Goal: Transaction & Acquisition: Book appointment/travel/reservation

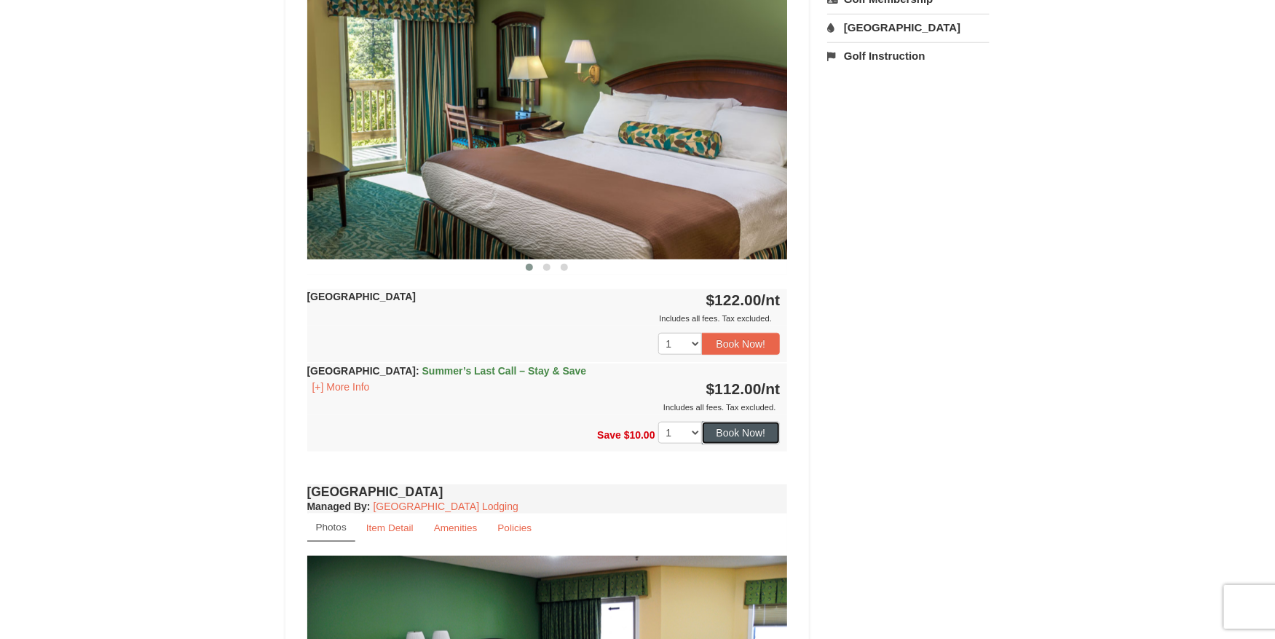
click at [739, 433] on button "Book Now!" at bounding box center [741, 433] width 79 height 22
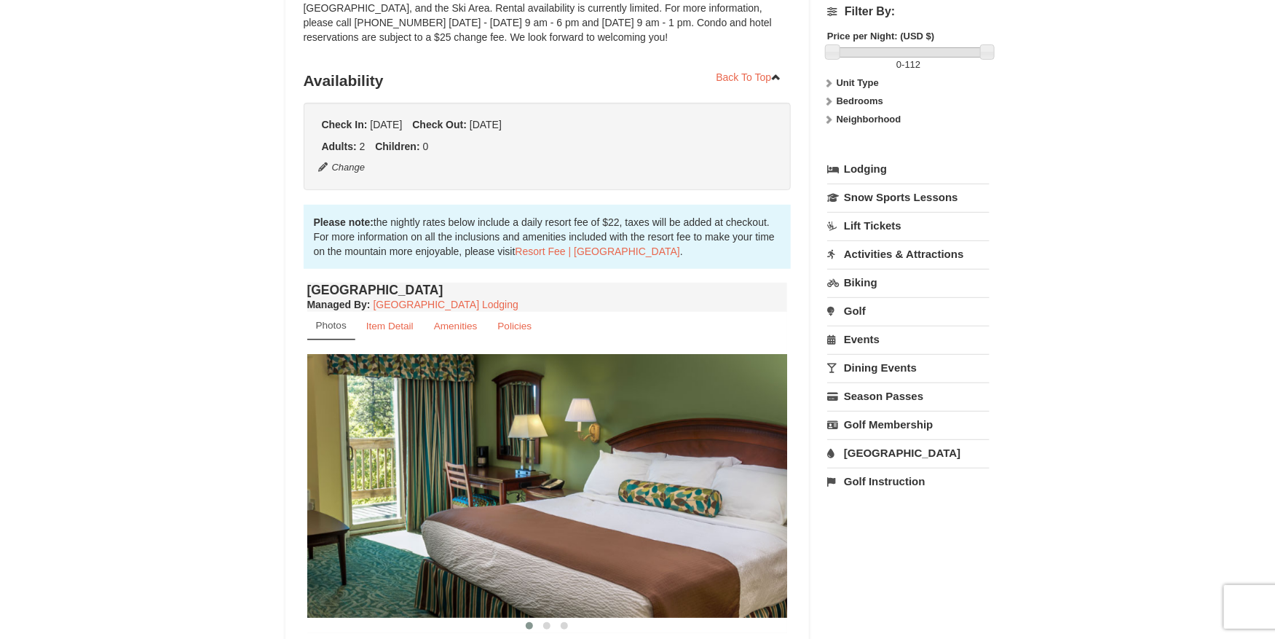
scroll to position [127, 0]
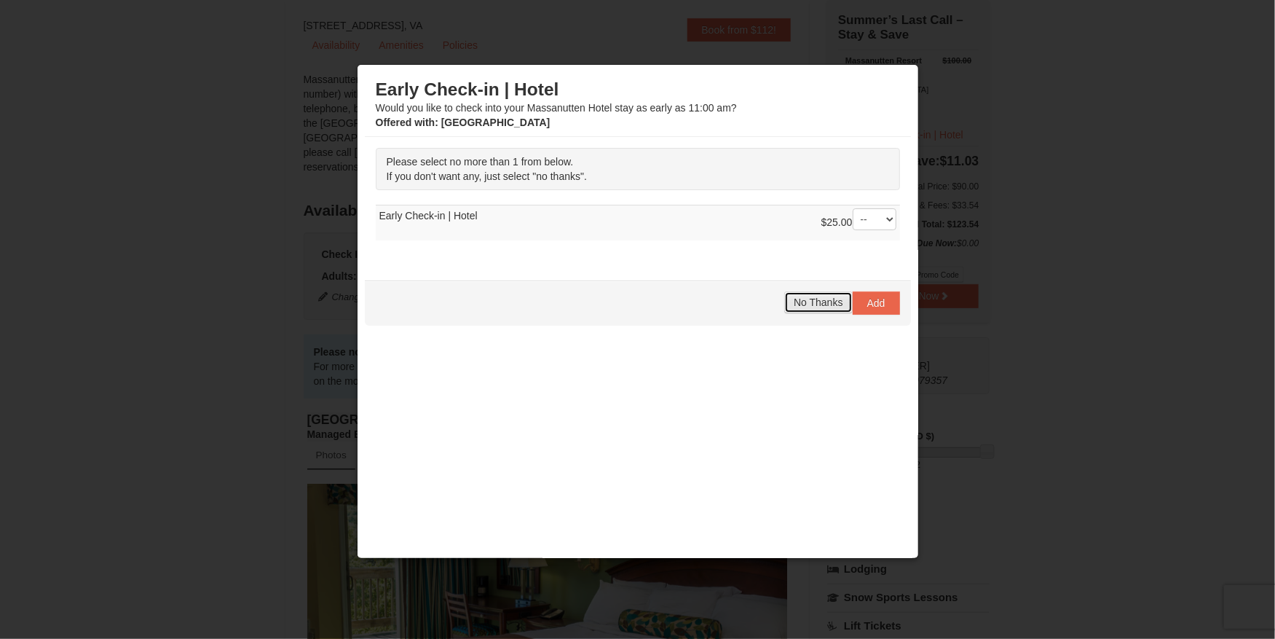
click at [815, 304] on span "No Thanks" at bounding box center [818, 302] width 49 height 12
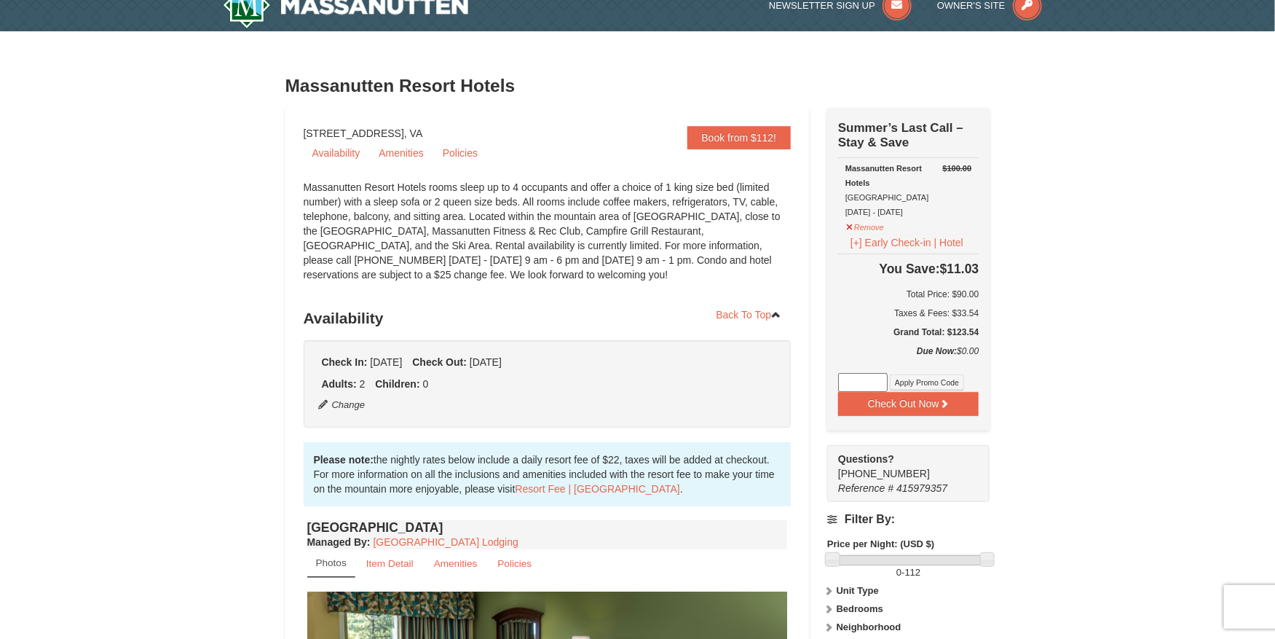
scroll to position [0, 0]
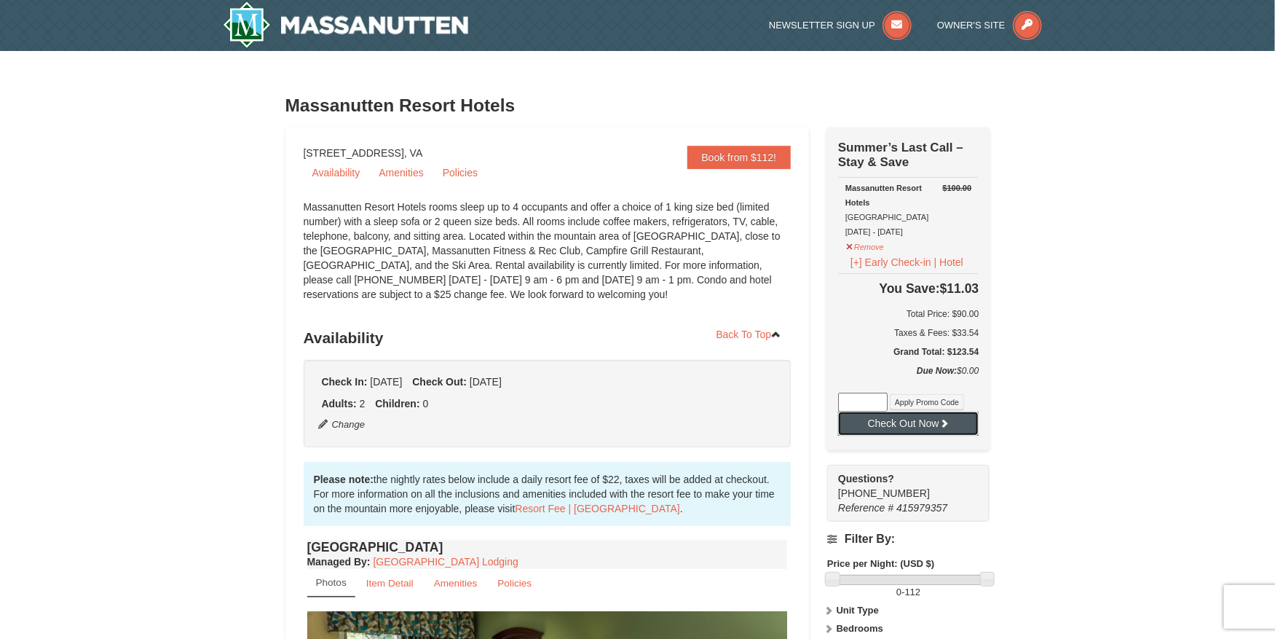
click at [923, 422] on button "Check Out Now" at bounding box center [908, 422] width 141 height 23
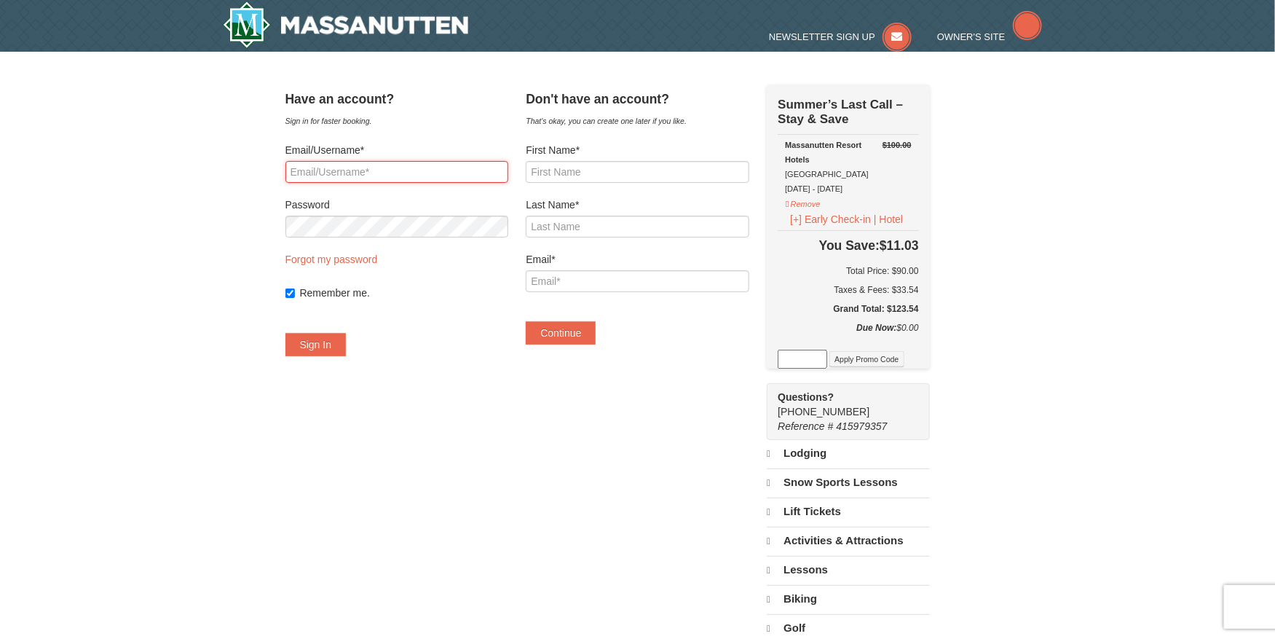
click at [420, 171] on input "Email/Username*" at bounding box center [396, 172] width 223 height 22
select select "9"
click at [610, 171] on input "First Name*" at bounding box center [637, 172] width 223 height 22
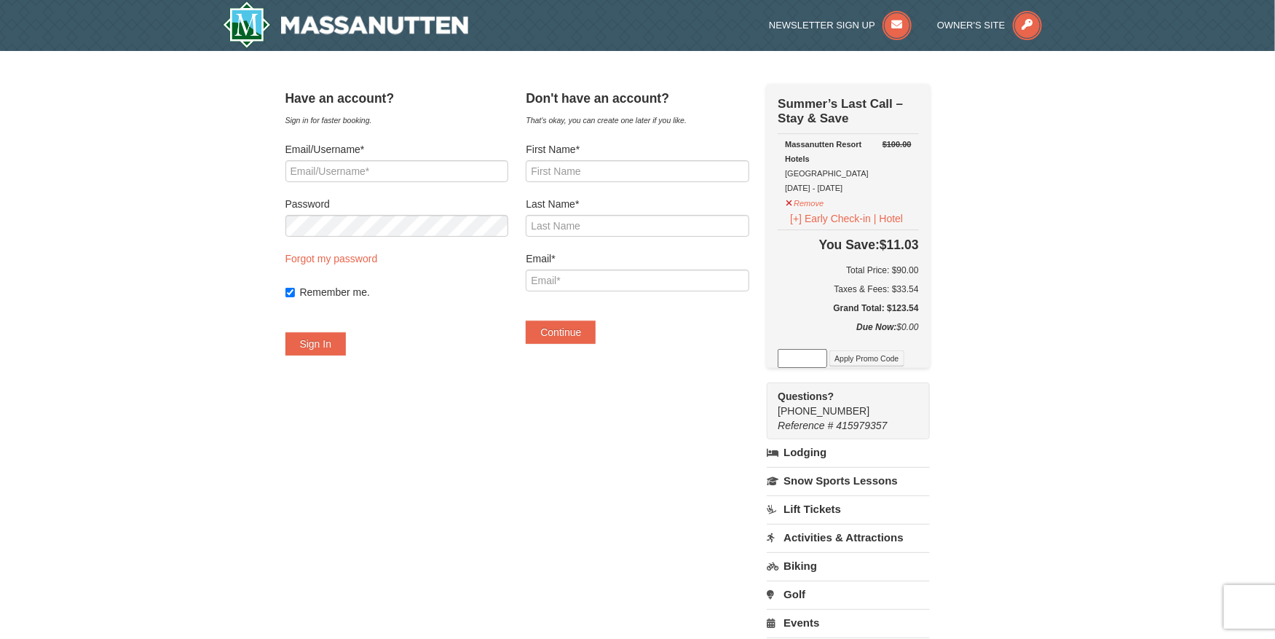
click at [918, 308] on h5 "Grand Total: $123.54" at bounding box center [848, 308] width 141 height 15
copy h5 "123.54"
click at [918, 277] on h6 "Total Price: $90.00" at bounding box center [848, 270] width 141 height 15
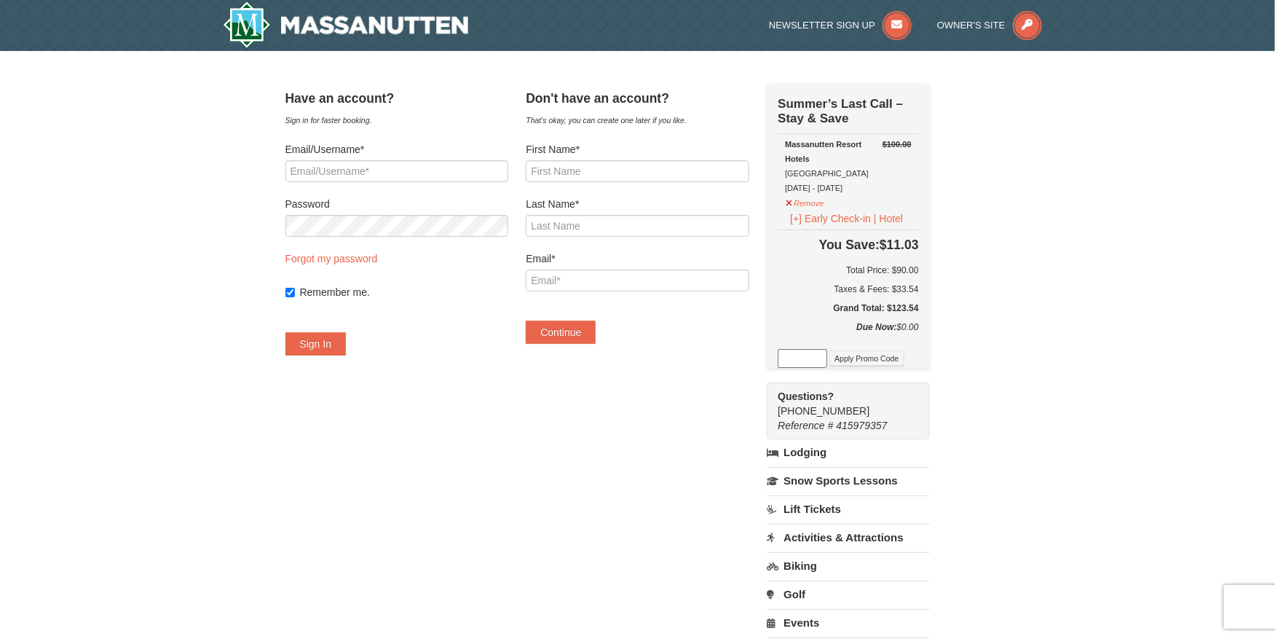
copy h6 "90.00"
click at [1085, 358] on div "× Have an account? Sign in for faster booking. Email/Username* Password Forgot …" at bounding box center [637, 438] width 1275 height 774
click at [1024, 311] on div "× Have an account? Sign in for faster booking. Email/Username* Password Forgot …" at bounding box center [637, 438] width 1275 height 774
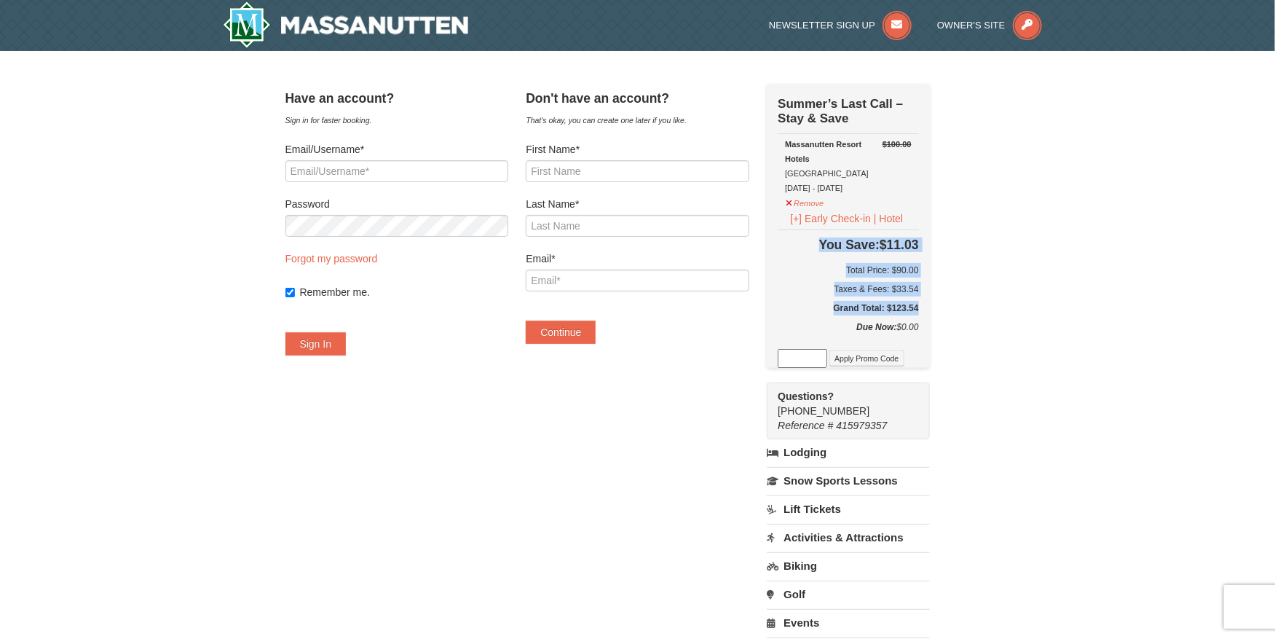
click at [1024, 311] on div "× Have an account? Sign in for faster booking. Email/Username* Password Forgot …" at bounding box center [637, 438] width 1275 height 774
